Goal: Book appointment/travel/reservation

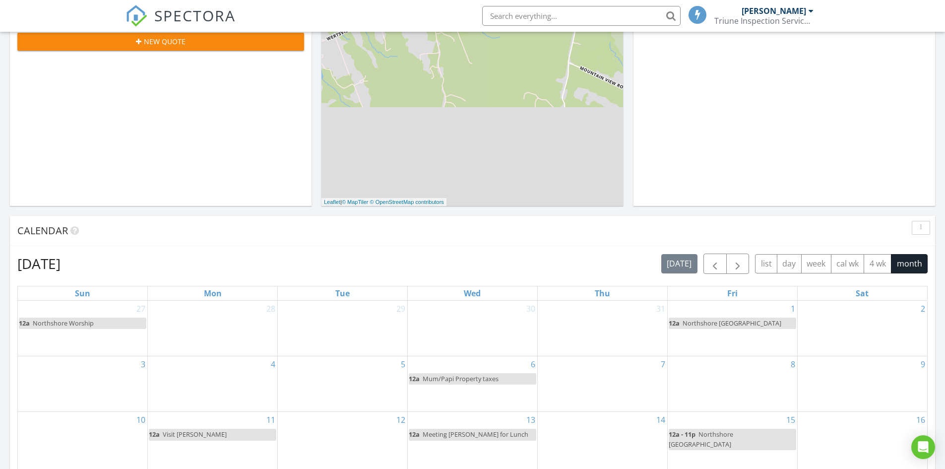
scroll to position [248, 0]
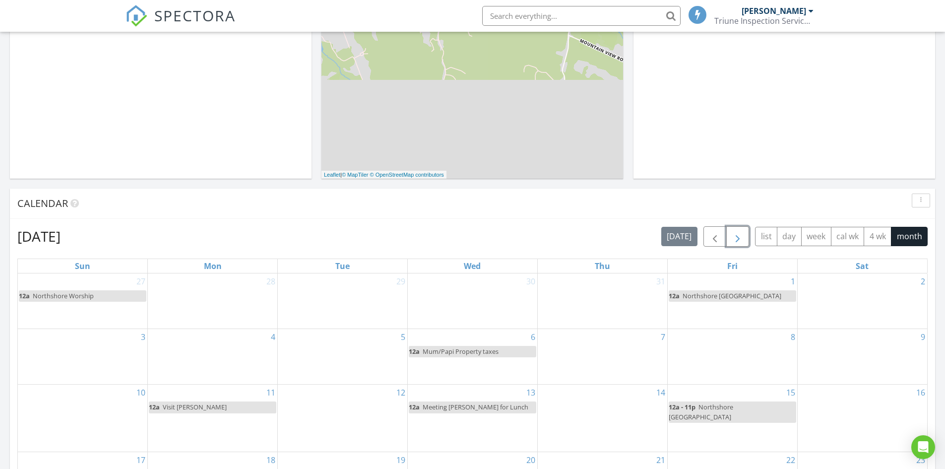
click at [742, 240] on span "button" at bounding box center [738, 237] width 12 height 12
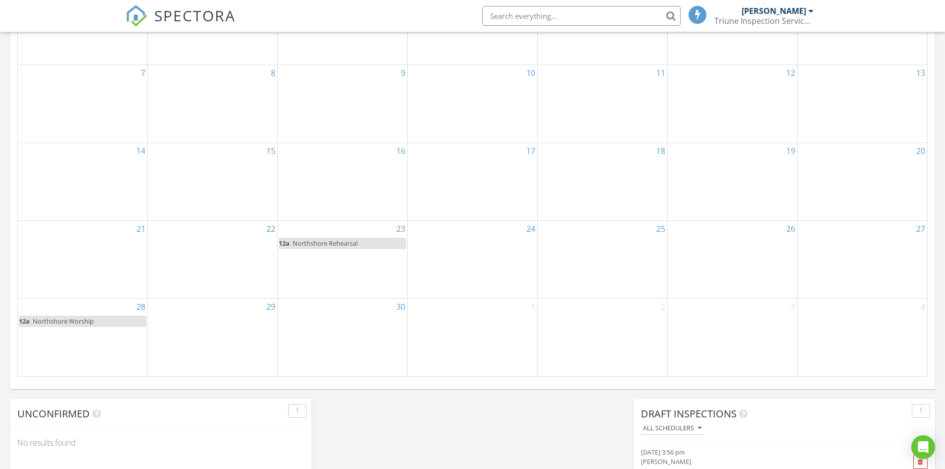
scroll to position [397, 0]
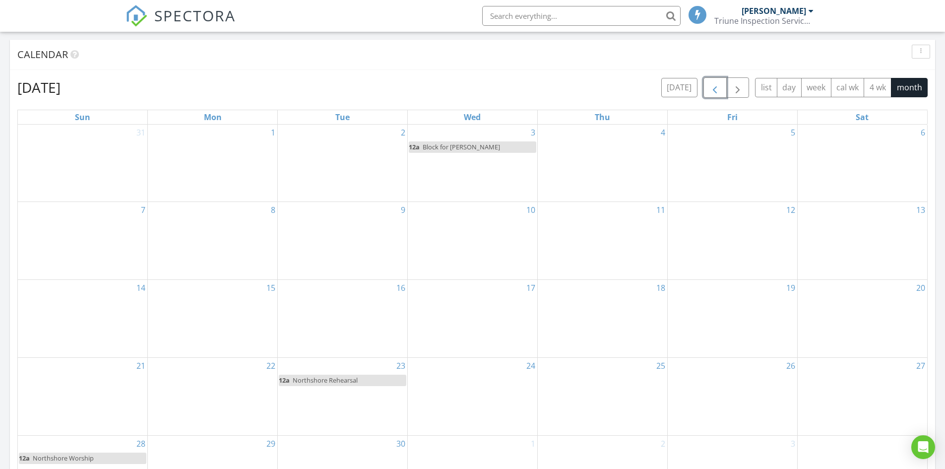
click at [714, 89] on span "button" at bounding box center [715, 88] width 12 height 12
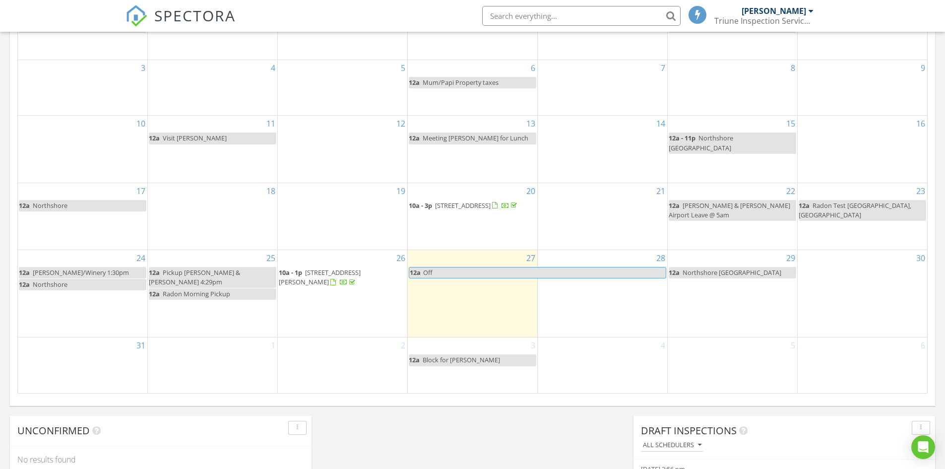
scroll to position [546, 0]
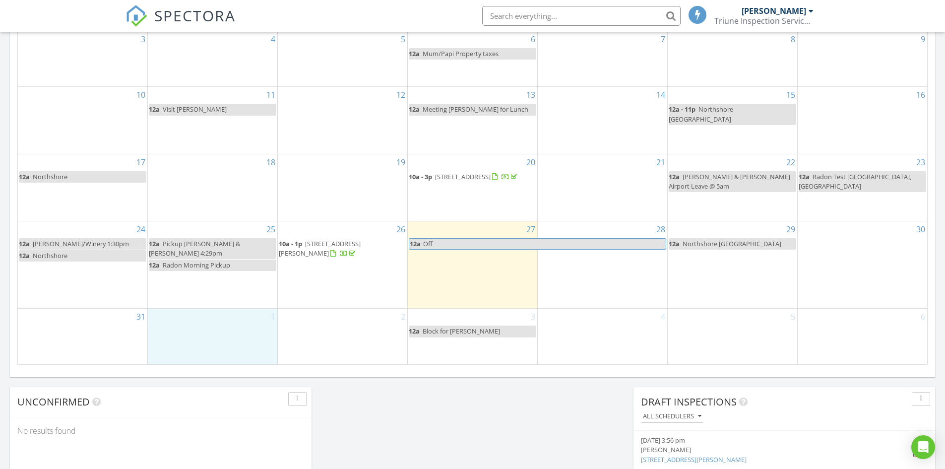
click at [224, 323] on div "1" at bounding box center [212, 336] width 129 height 55
click at [212, 296] on link "Event" at bounding box center [212, 296] width 51 height 16
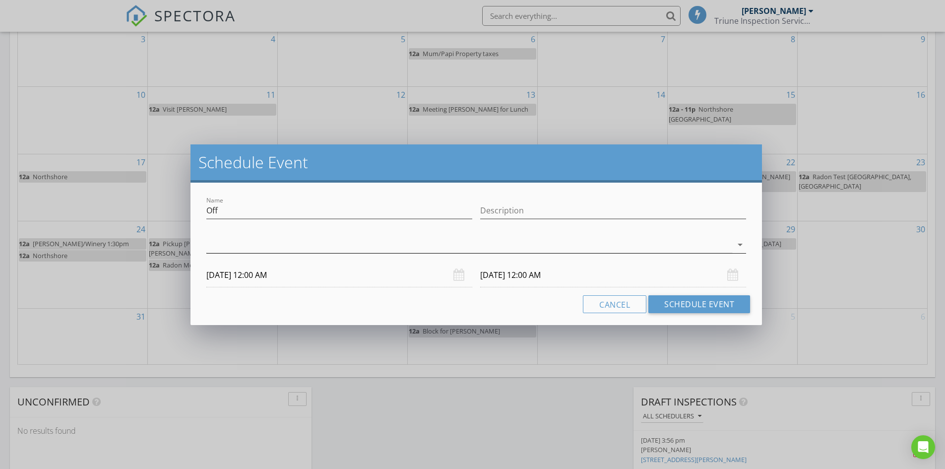
click at [707, 246] on div at bounding box center [469, 245] width 526 height 16
click at [220, 250] on div at bounding box center [220, 250] width 17 height 17
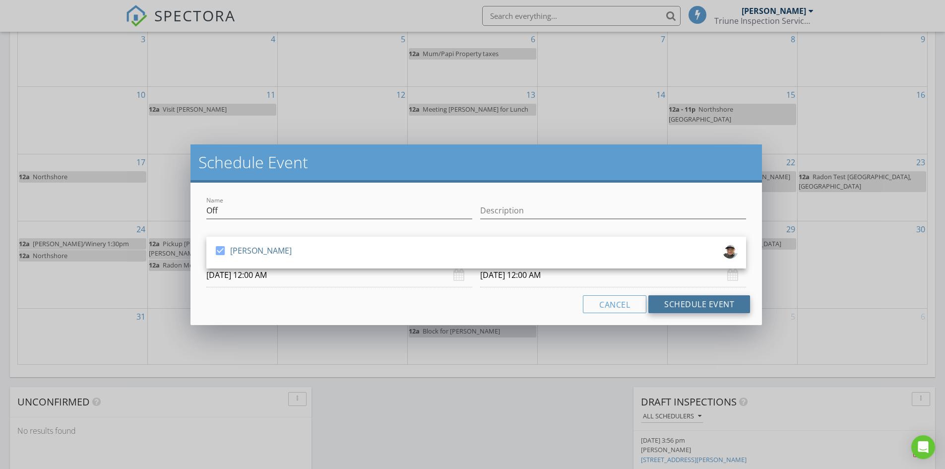
click at [684, 298] on button "Schedule Event" at bounding box center [699, 304] width 102 height 18
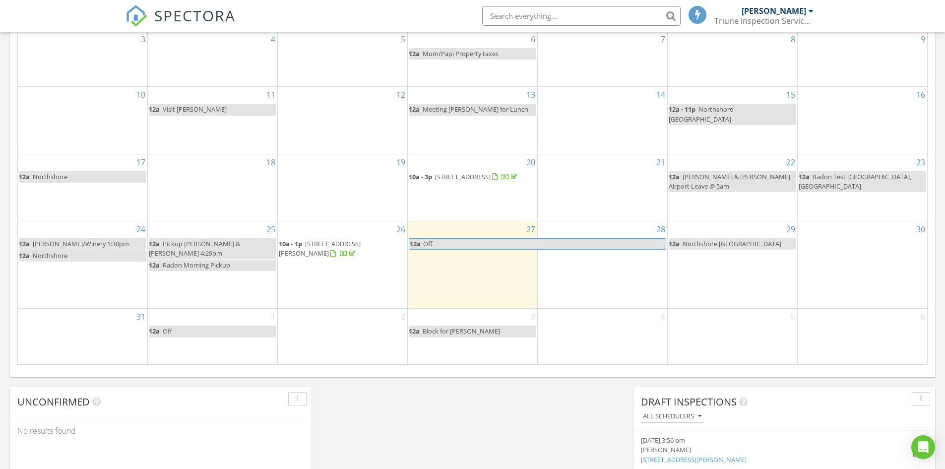
click at [351, 329] on div "2" at bounding box center [342, 336] width 129 height 55
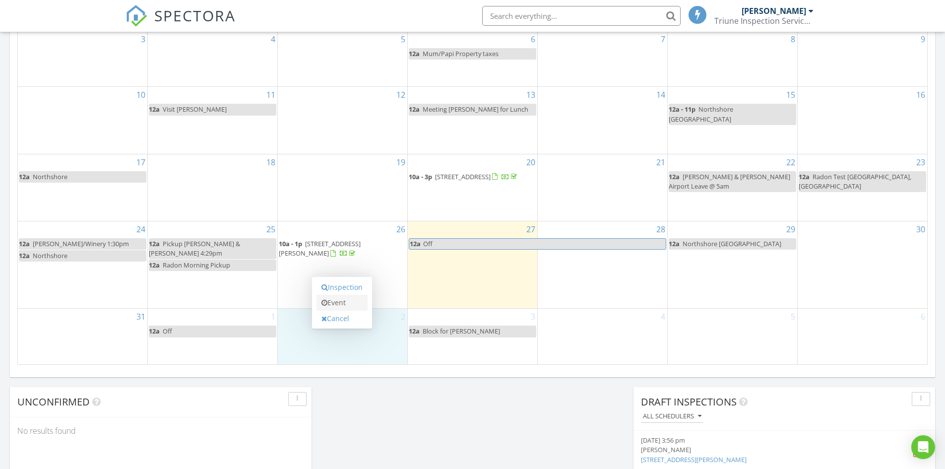
click at [346, 304] on link "Event" at bounding box center [341, 303] width 51 height 16
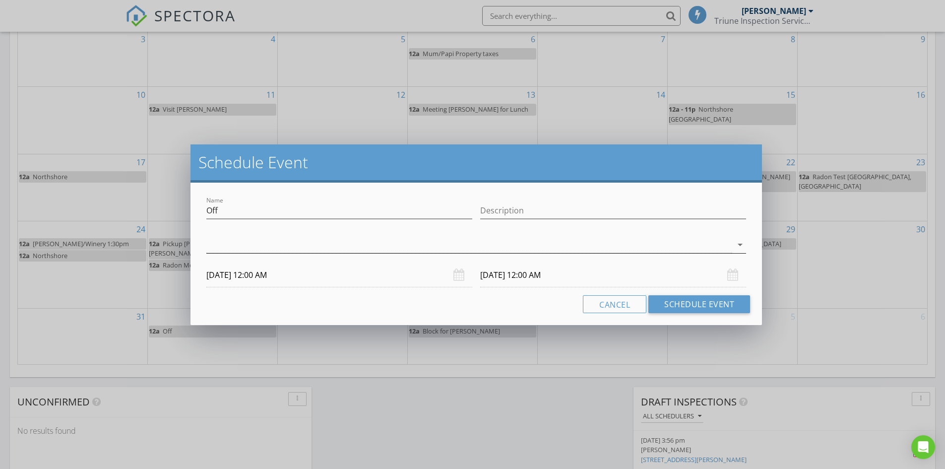
click at [390, 248] on div at bounding box center [469, 245] width 526 height 16
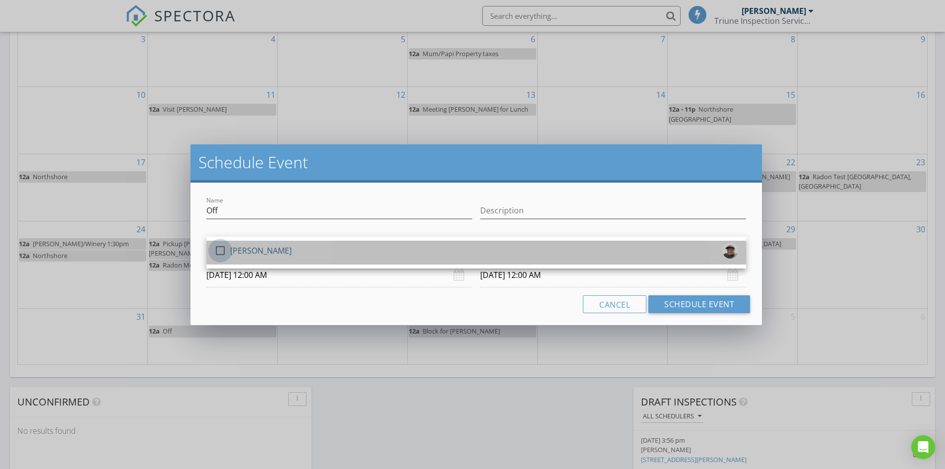
click at [219, 249] on div at bounding box center [220, 250] width 17 height 17
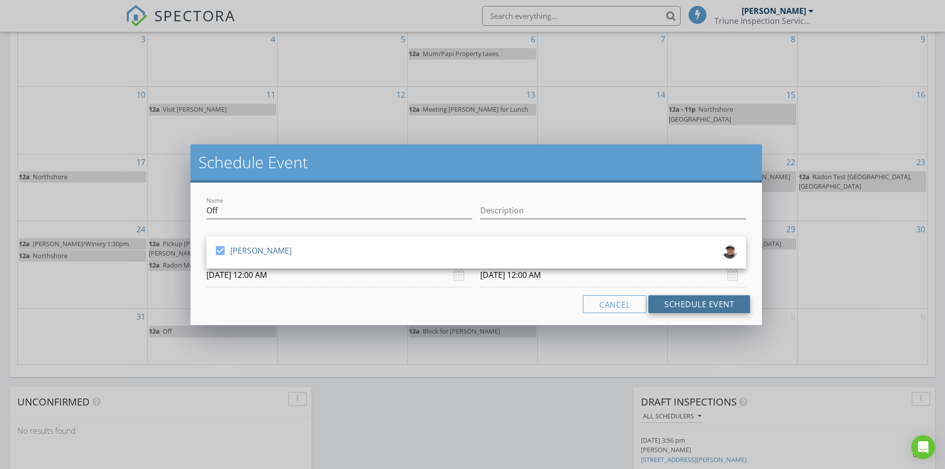
click at [668, 304] on button "Schedule Event" at bounding box center [699, 304] width 102 height 18
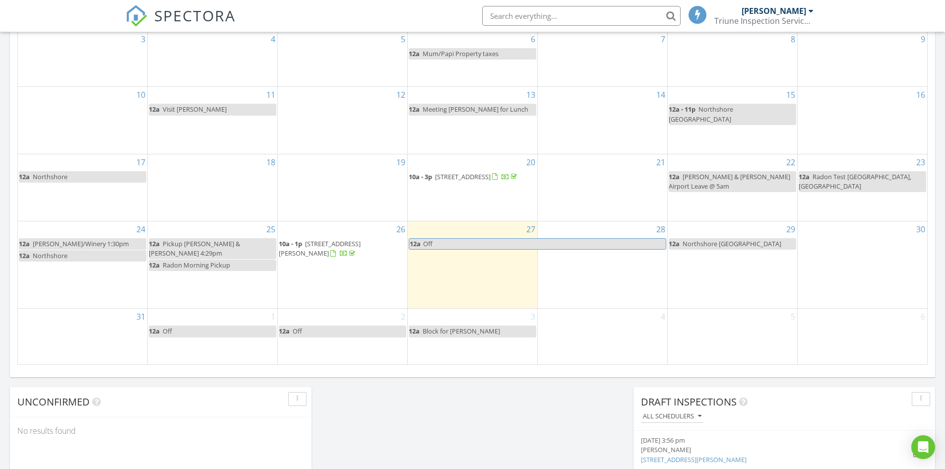
click at [616, 330] on div "4" at bounding box center [602, 336] width 129 height 55
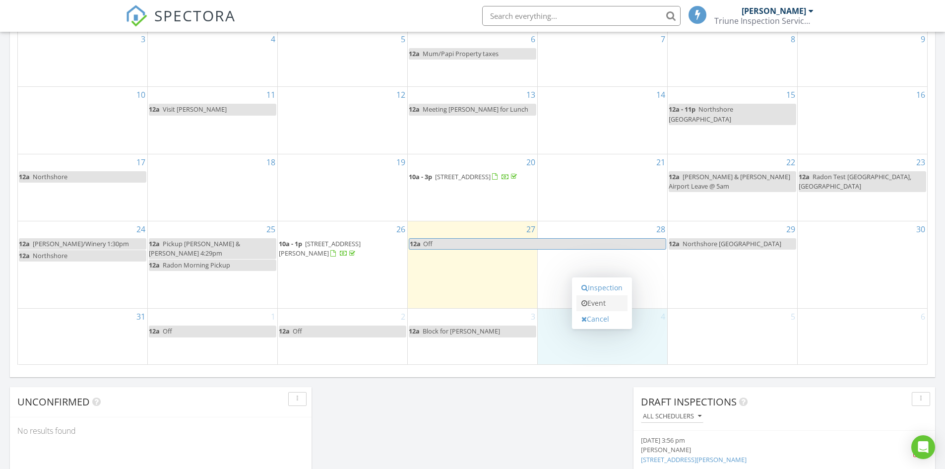
click at [603, 303] on link "Event" at bounding box center [601, 303] width 51 height 16
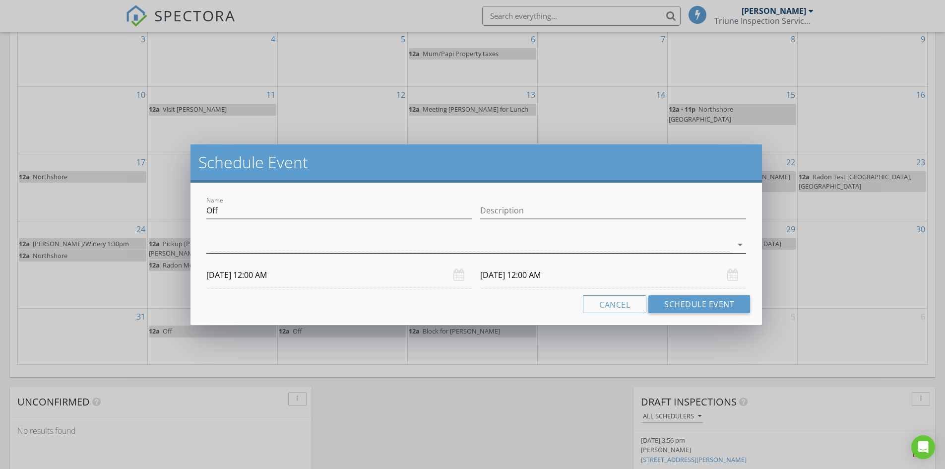
click at [657, 244] on div at bounding box center [469, 245] width 526 height 16
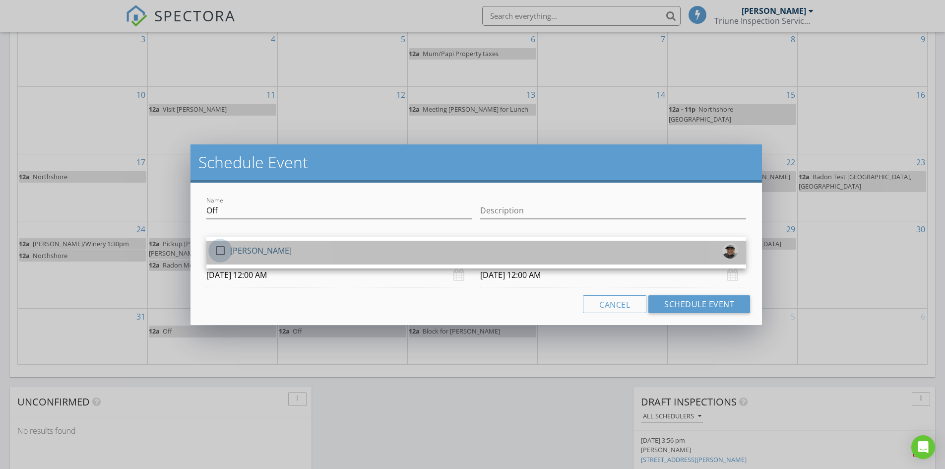
click at [221, 249] on div at bounding box center [220, 250] width 17 height 17
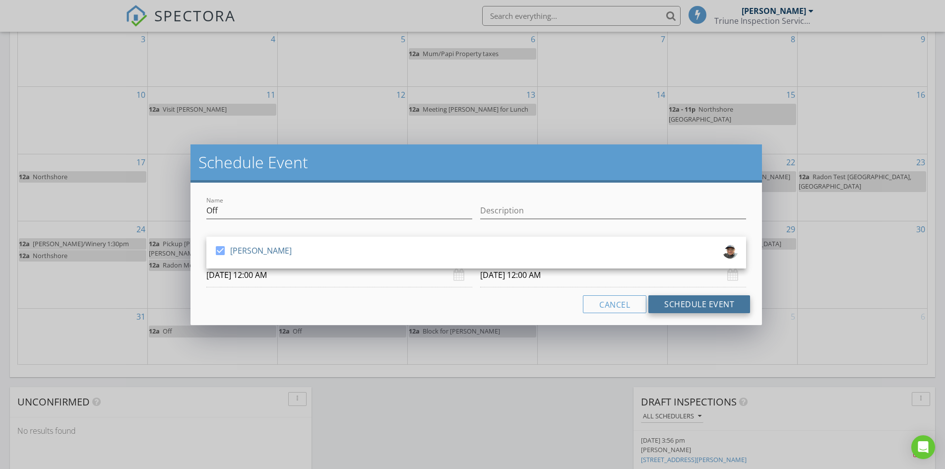
click at [672, 301] on button "Schedule Event" at bounding box center [699, 304] width 102 height 18
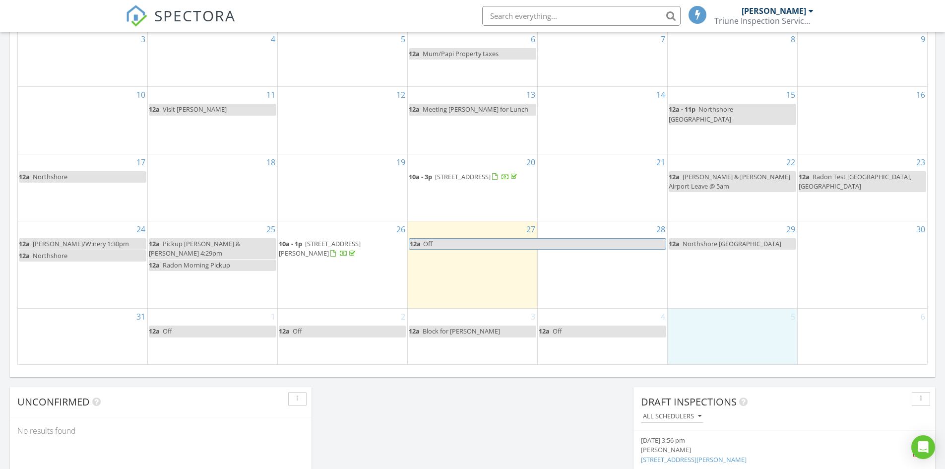
click at [695, 320] on div "5" at bounding box center [732, 336] width 129 height 55
click at [719, 292] on link "Event" at bounding box center [731, 293] width 51 height 16
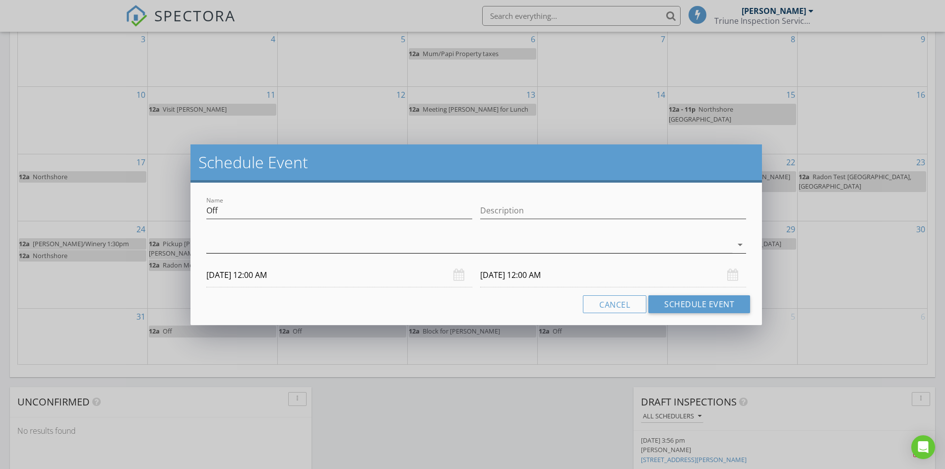
click at [345, 248] on div at bounding box center [469, 245] width 526 height 16
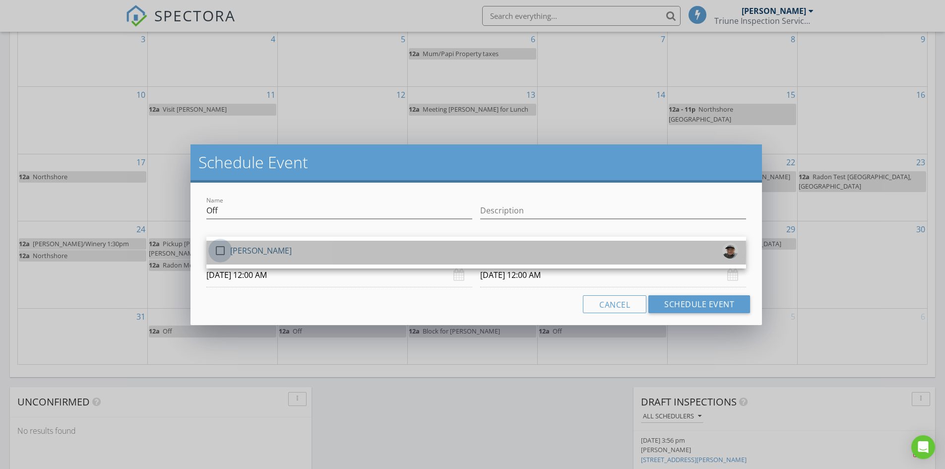
click at [216, 248] on div at bounding box center [220, 250] width 17 height 17
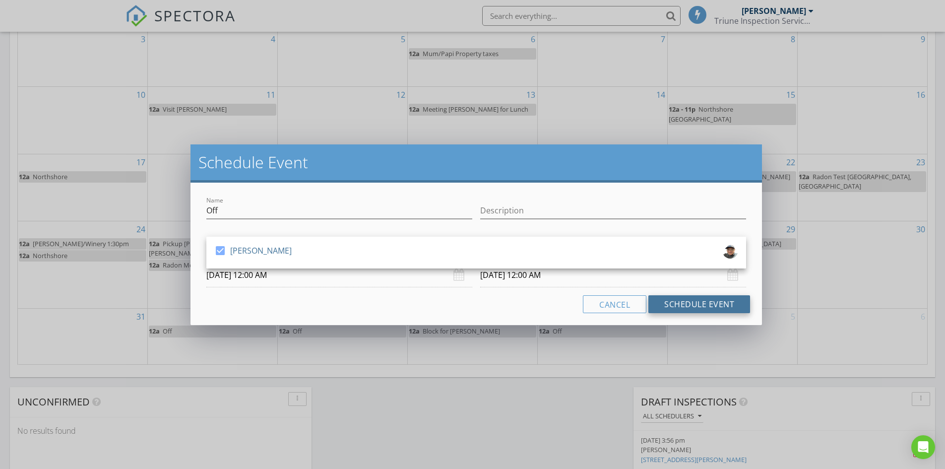
click at [708, 303] on button "Schedule Event" at bounding box center [699, 304] width 102 height 18
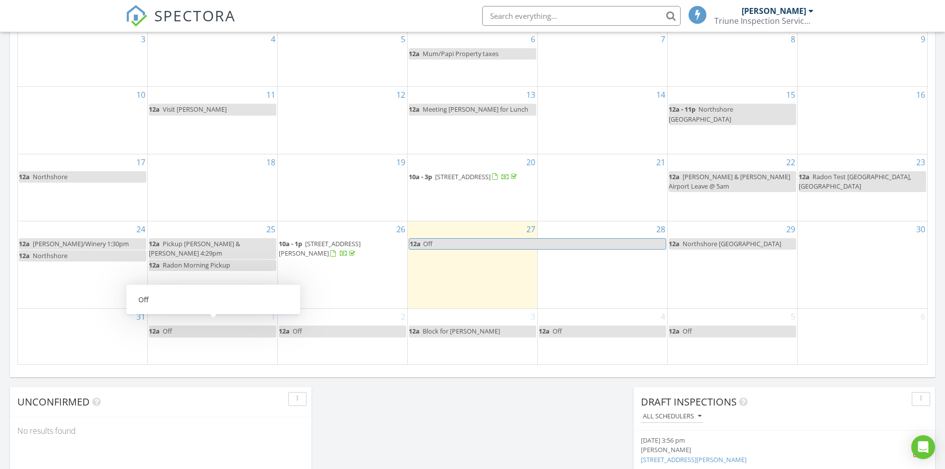
click at [195, 325] on link "12a Off" at bounding box center [212, 330] width 127 height 11
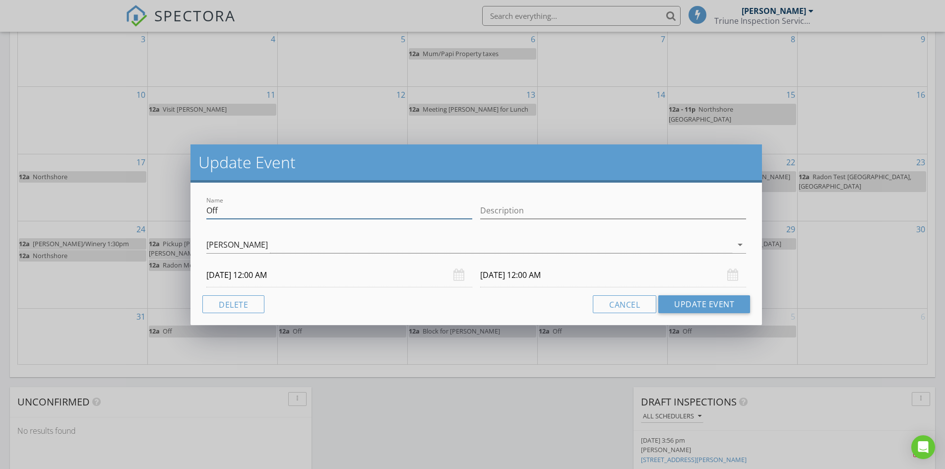
click at [224, 213] on input "Off" at bounding box center [339, 210] width 266 height 16
type input "O"
type input "[PERSON_NAME]"
click at [690, 306] on button "Update Event" at bounding box center [704, 304] width 92 height 18
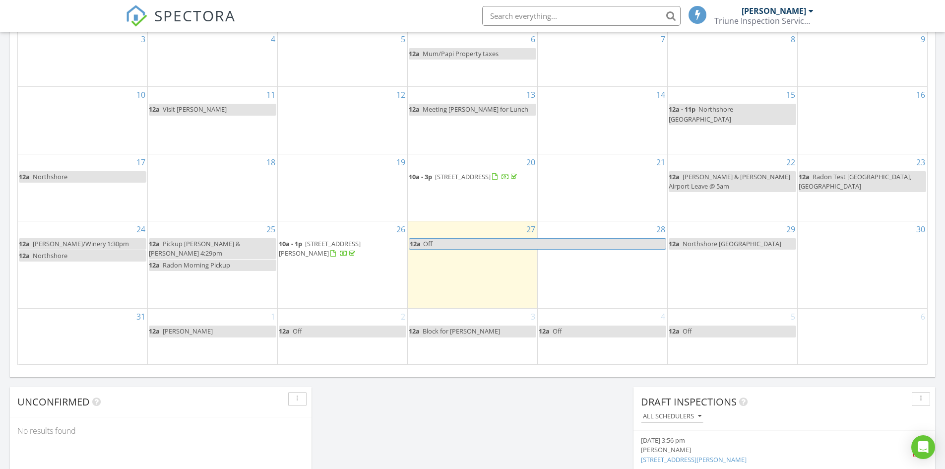
click at [209, 264] on span "Radon Morning Pickup" at bounding box center [196, 264] width 67 height 9
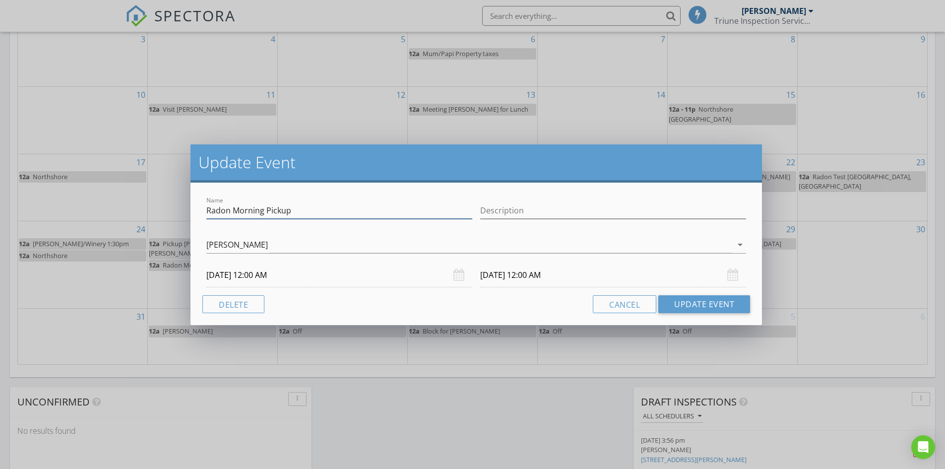
click at [300, 210] on input "Radon Morning Pickup" at bounding box center [339, 210] width 266 height 16
type input "Radon Morning Pickup New Hope"
click at [713, 298] on button "Update Event" at bounding box center [704, 304] width 92 height 18
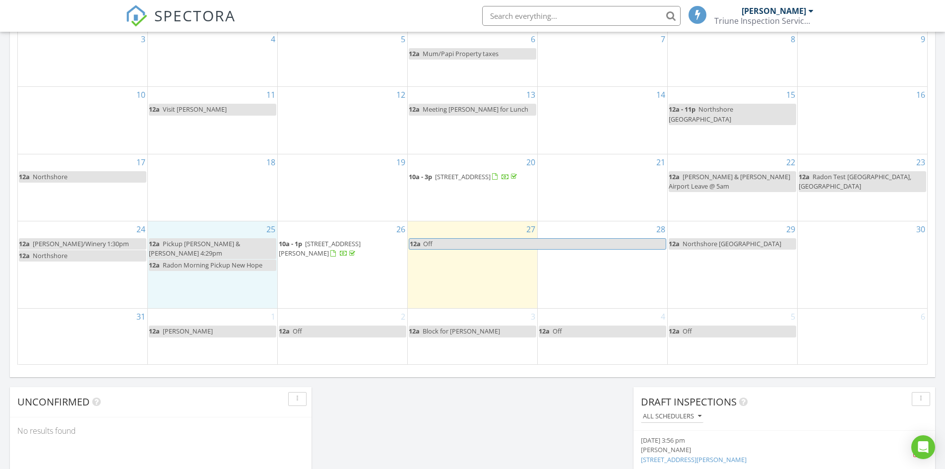
click at [187, 273] on div "25 12a Pickup [PERSON_NAME] & [PERSON_NAME] 4:29pm 12a Radon Morning Pickup New…" at bounding box center [212, 264] width 129 height 87
click at [200, 246] on link "Event" at bounding box center [212, 246] width 51 height 16
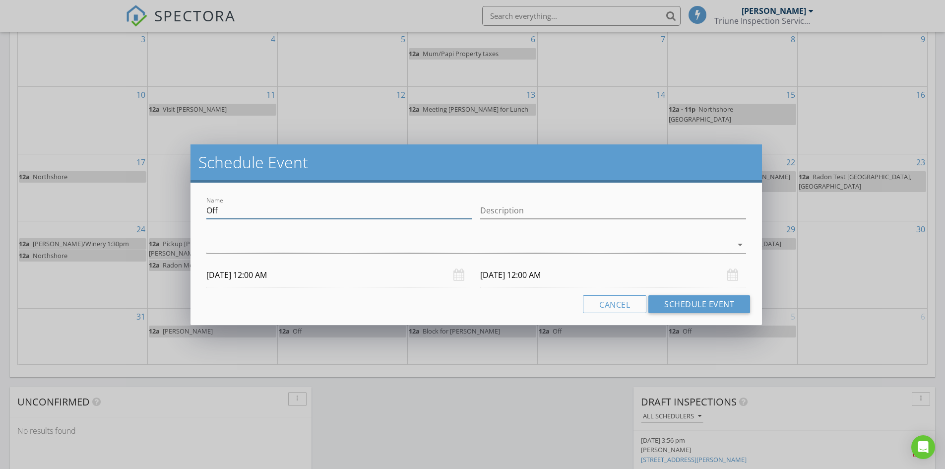
click at [252, 216] on input "Off" at bounding box center [339, 210] width 266 height 16
type input "O"
type input "Papi & Mum Radon Test"
click at [690, 304] on button "Schedule Event" at bounding box center [699, 304] width 102 height 18
click at [648, 248] on div at bounding box center [469, 245] width 526 height 16
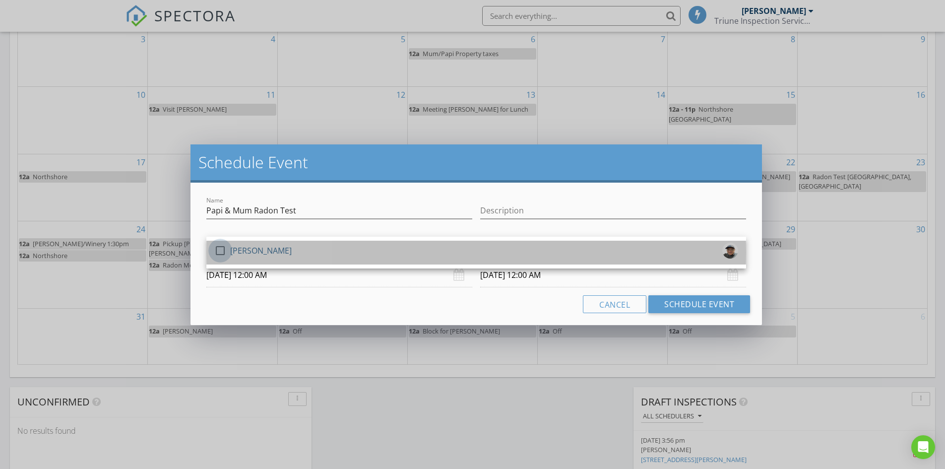
click at [219, 251] on div at bounding box center [220, 250] width 17 height 17
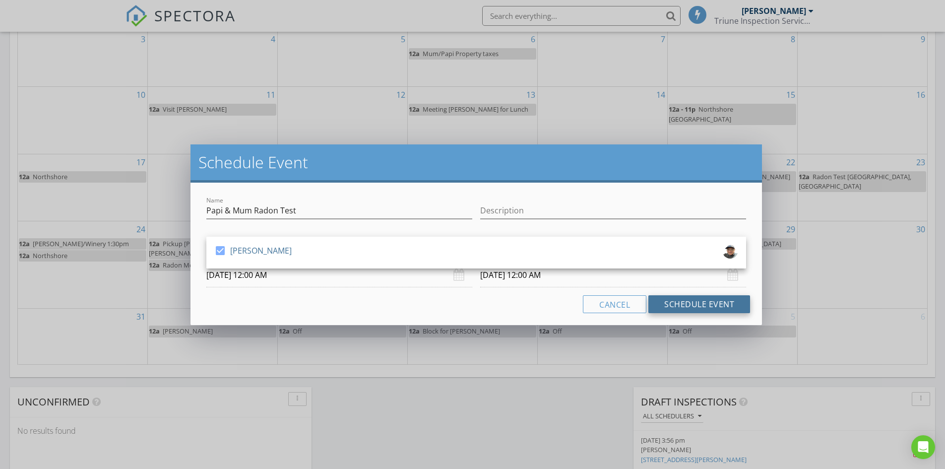
click at [663, 306] on button "Schedule Event" at bounding box center [699, 304] width 102 height 18
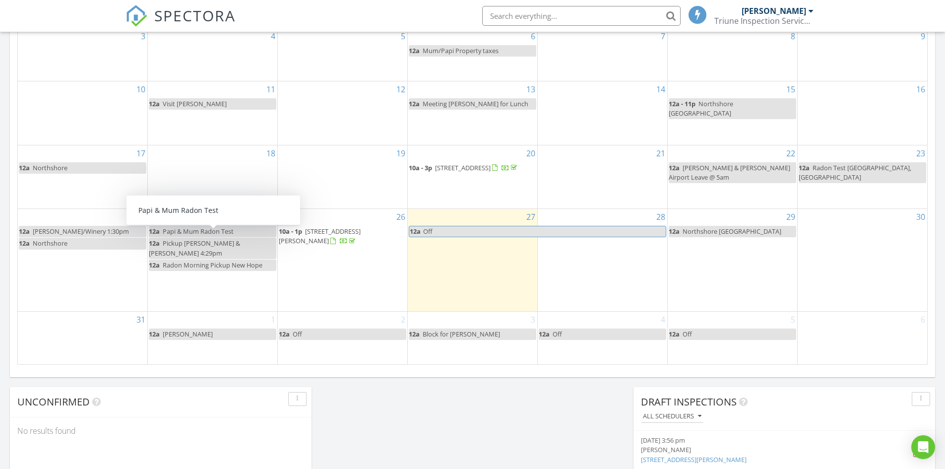
click at [227, 236] on span "Papi & Mum Radon Test" at bounding box center [198, 231] width 71 height 9
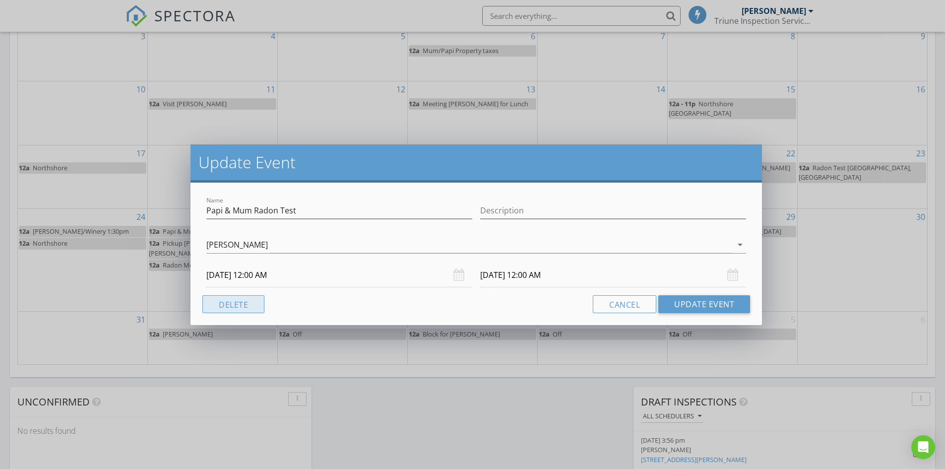
click at [262, 299] on button "Delete" at bounding box center [233, 304] width 62 height 18
